Goal: Task Accomplishment & Management: Manage account settings

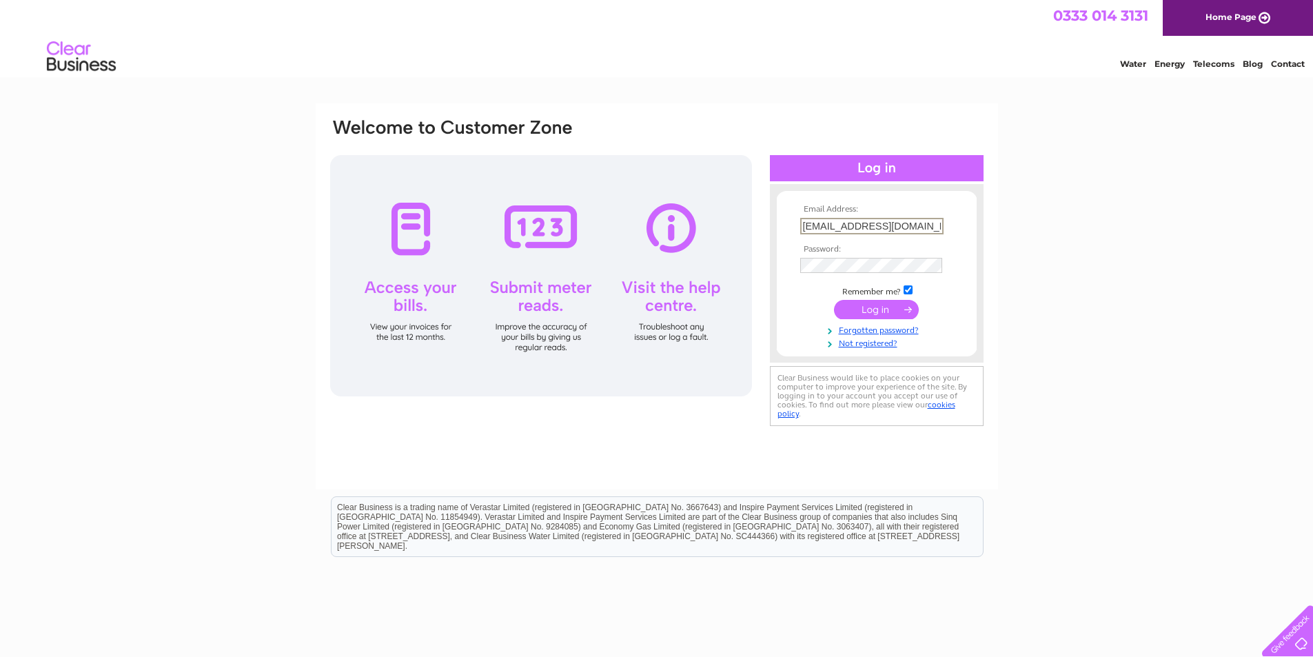
drag, startPoint x: 922, startPoint y: 223, endPoint x: 715, endPoint y: 223, distance: 206.8
click at [715, 223] on div "Email Address: rweglasgowltd@gmail.com Password:" at bounding box center [657, 273] width 656 height 312
type input "barbaraggorman@yahoo.co.uk"
click at [778, 273] on form "Email Address: barbaraggorman@yahoo.co.uk Password:" at bounding box center [877, 277] width 200 height 144
click at [1108, 212] on div "Email Address: barbaraggorman@yahoo.co.uk Password:" at bounding box center [656, 414] width 1313 height 622
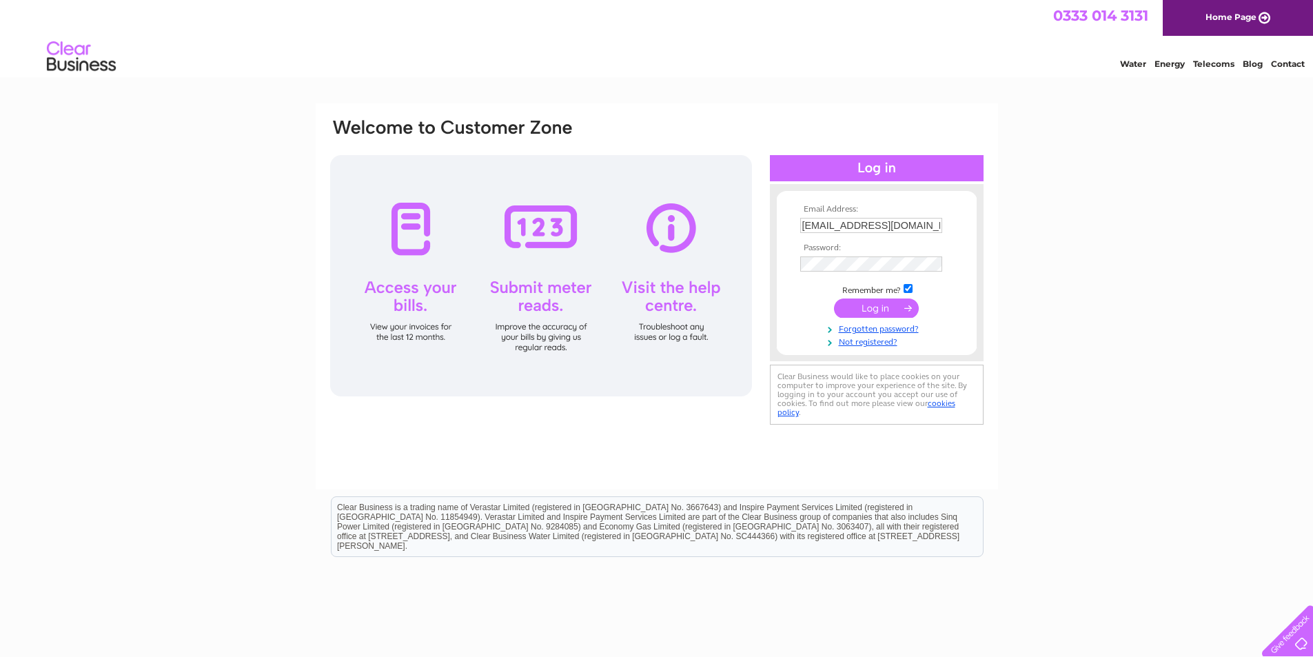
click at [896, 310] on input "submit" at bounding box center [876, 308] width 85 height 19
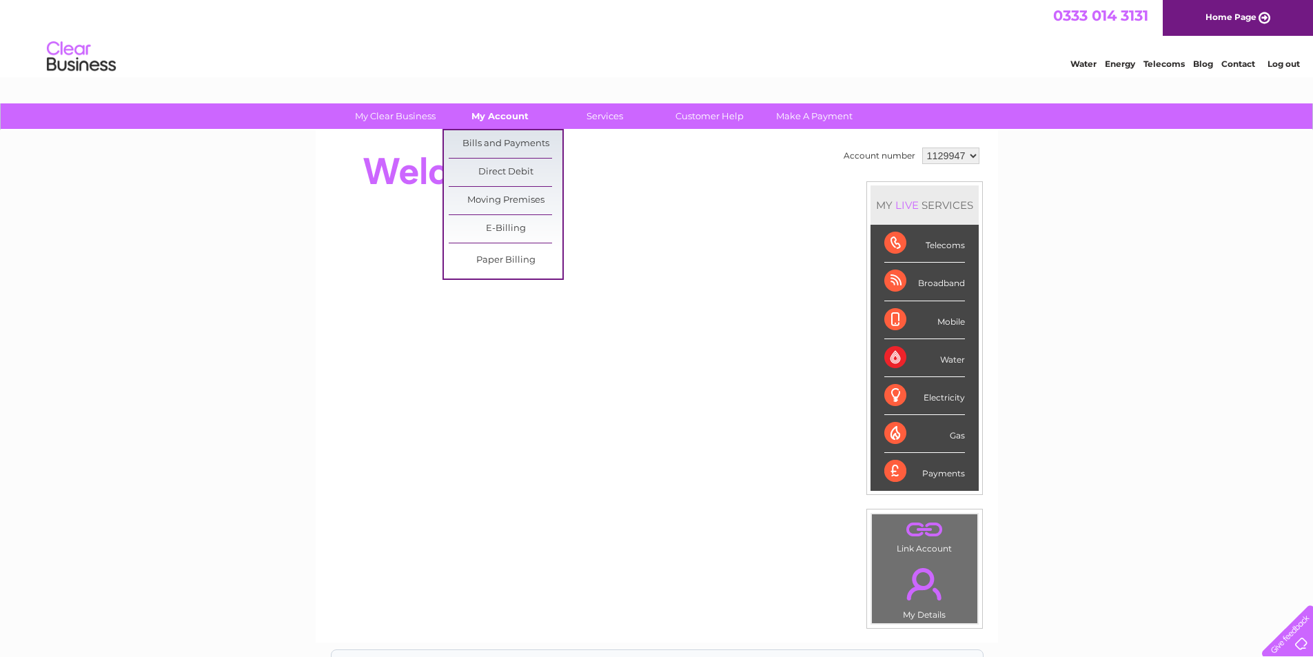
click at [495, 119] on link "My Account" at bounding box center [500, 116] width 114 height 26
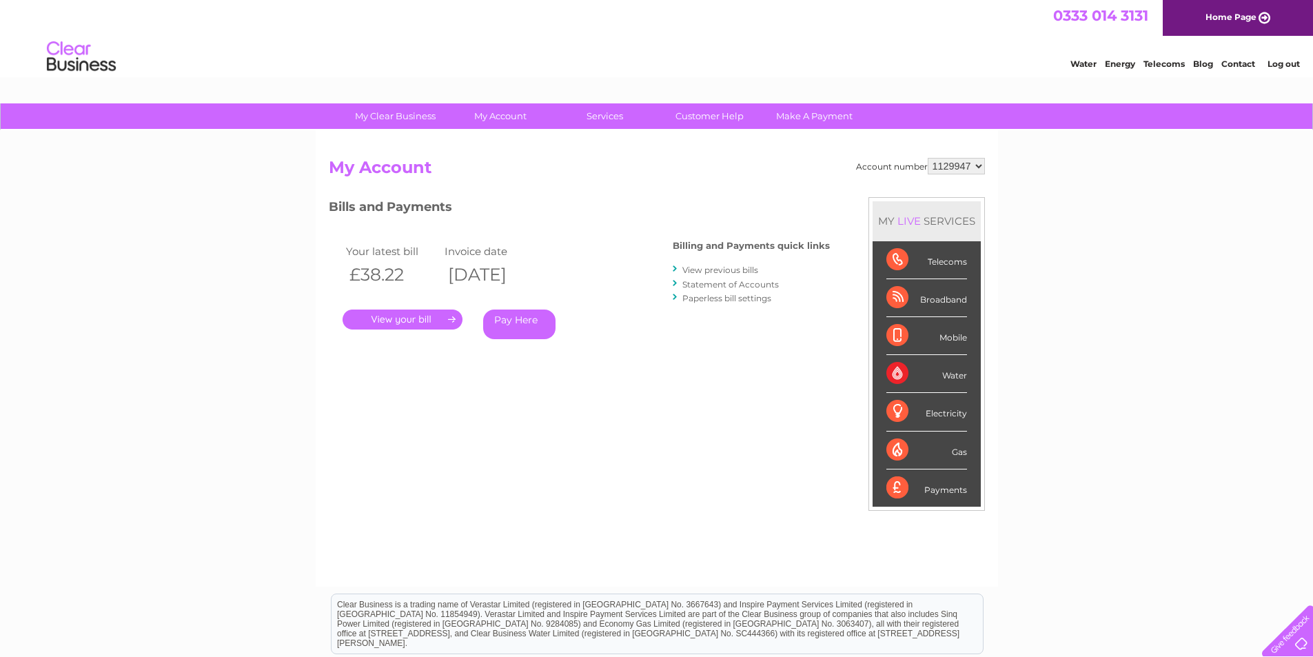
click at [441, 319] on link "." at bounding box center [403, 320] width 120 height 20
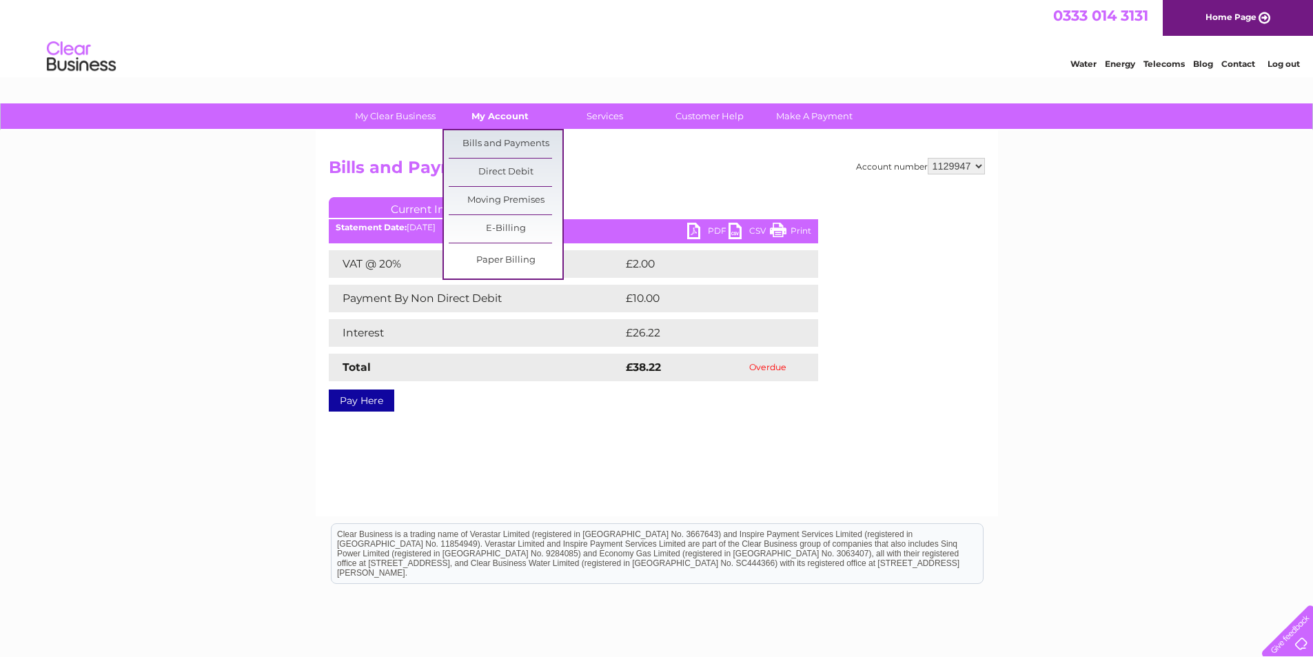
click at [507, 109] on link "My Account" at bounding box center [500, 116] width 114 height 26
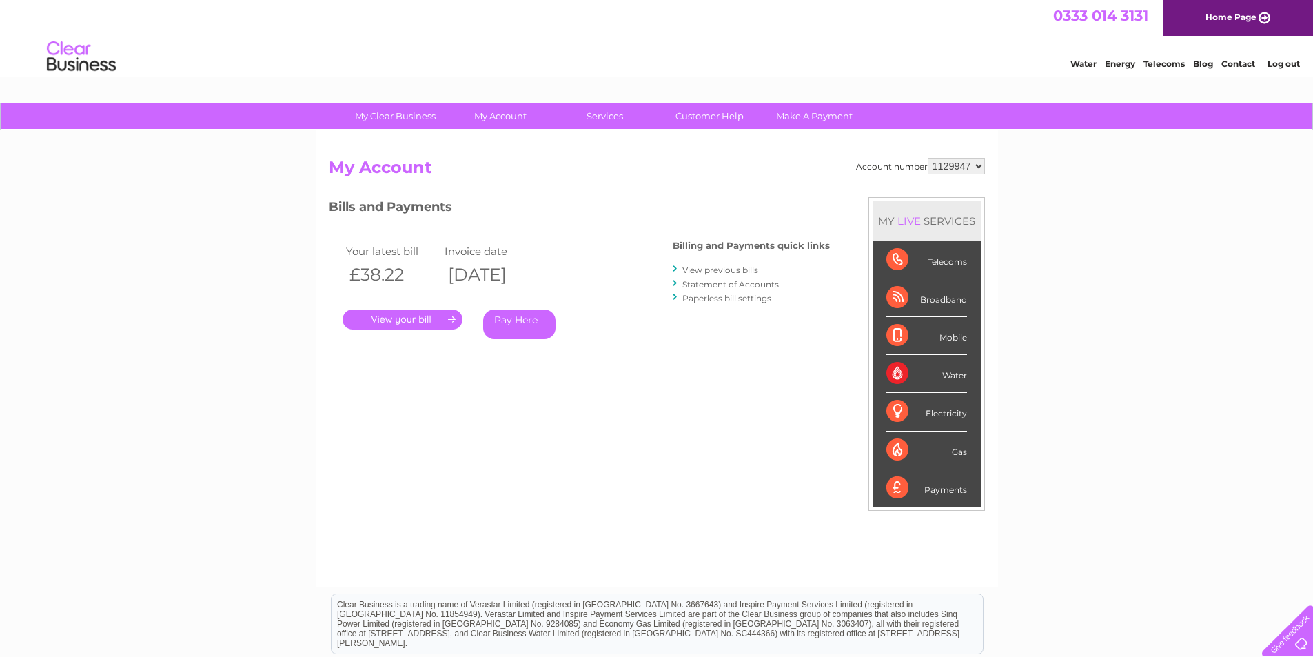
click at [740, 267] on link "View previous bills" at bounding box center [721, 270] width 76 height 10
